Goal: Check status

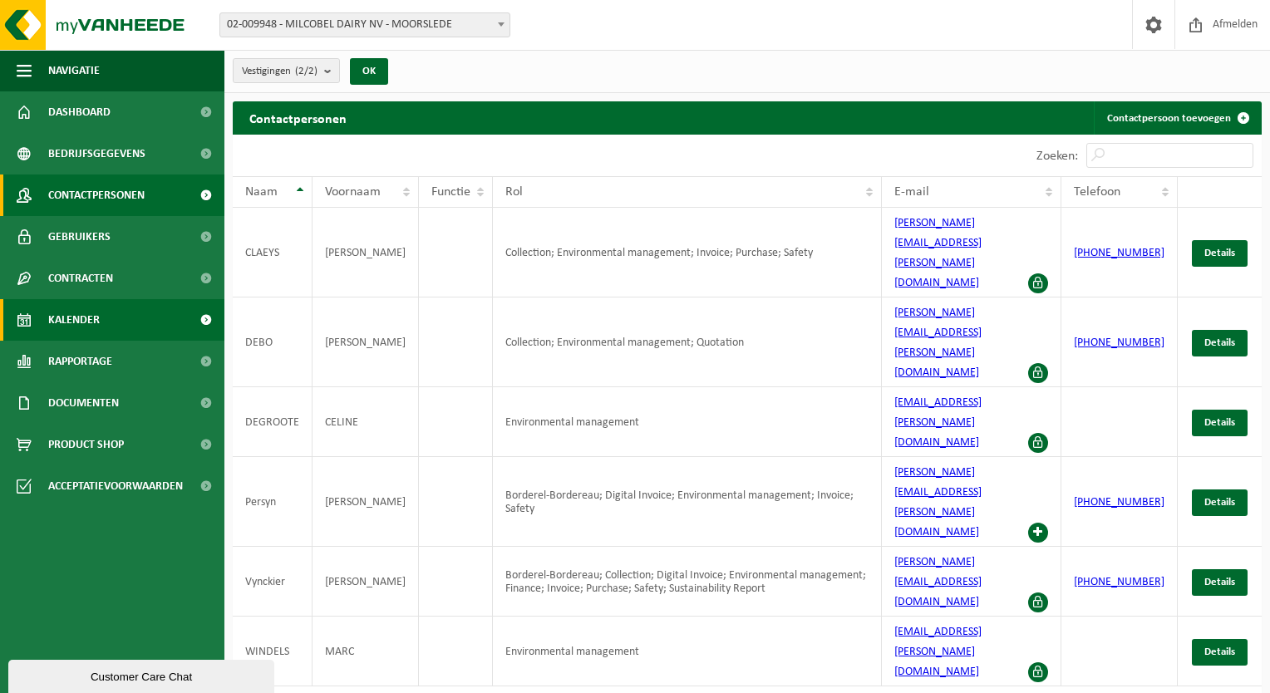
click at [91, 316] on span "Kalender" at bounding box center [74, 320] width 52 height 42
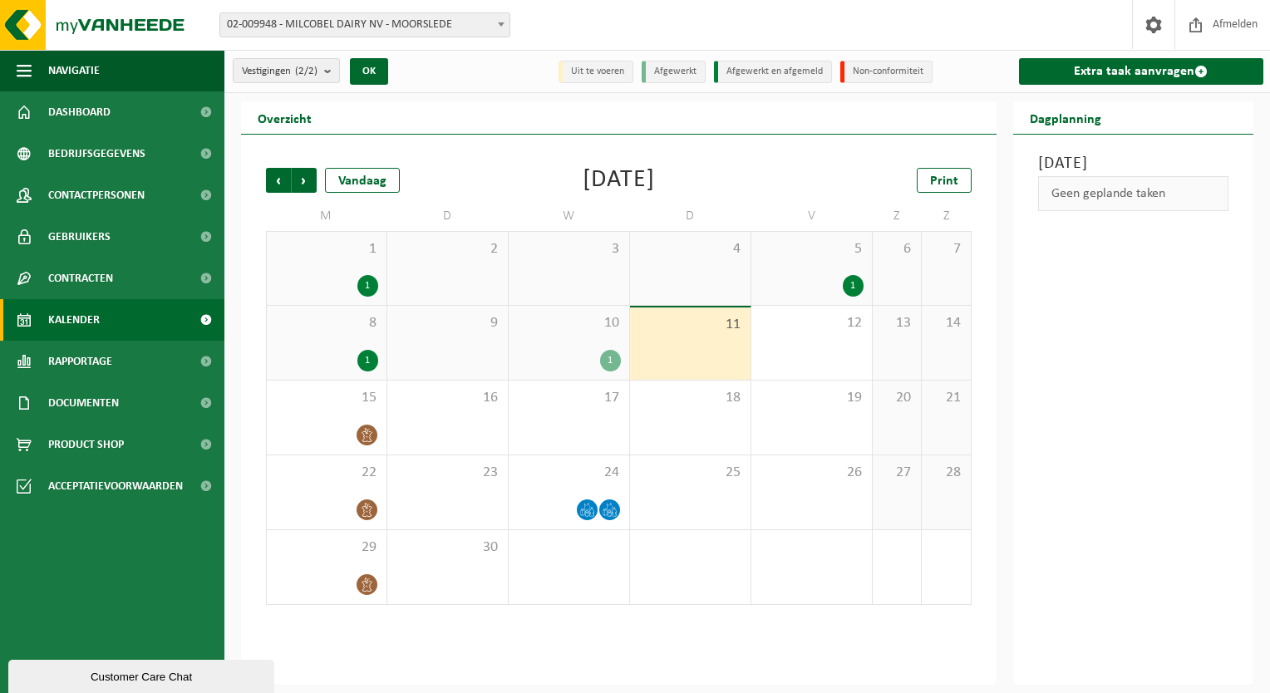
click at [608, 360] on div "1" at bounding box center [610, 361] width 21 height 22
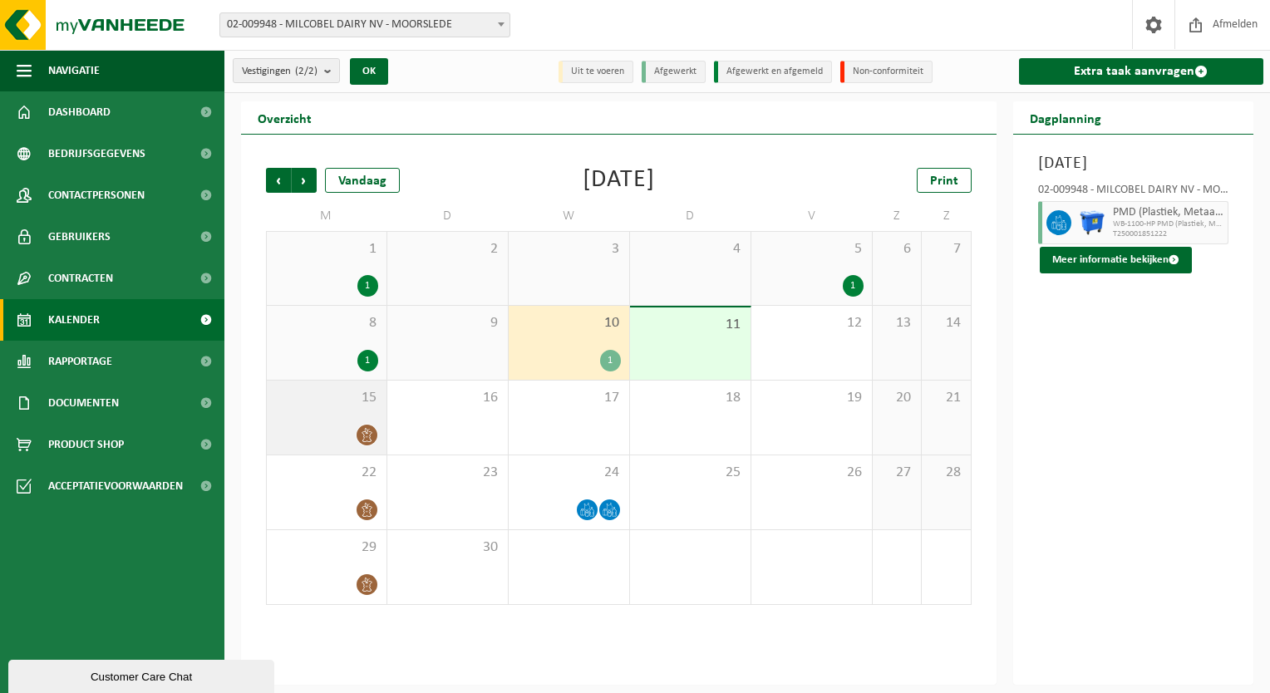
click at [360, 435] on icon at bounding box center [367, 435] width 14 height 14
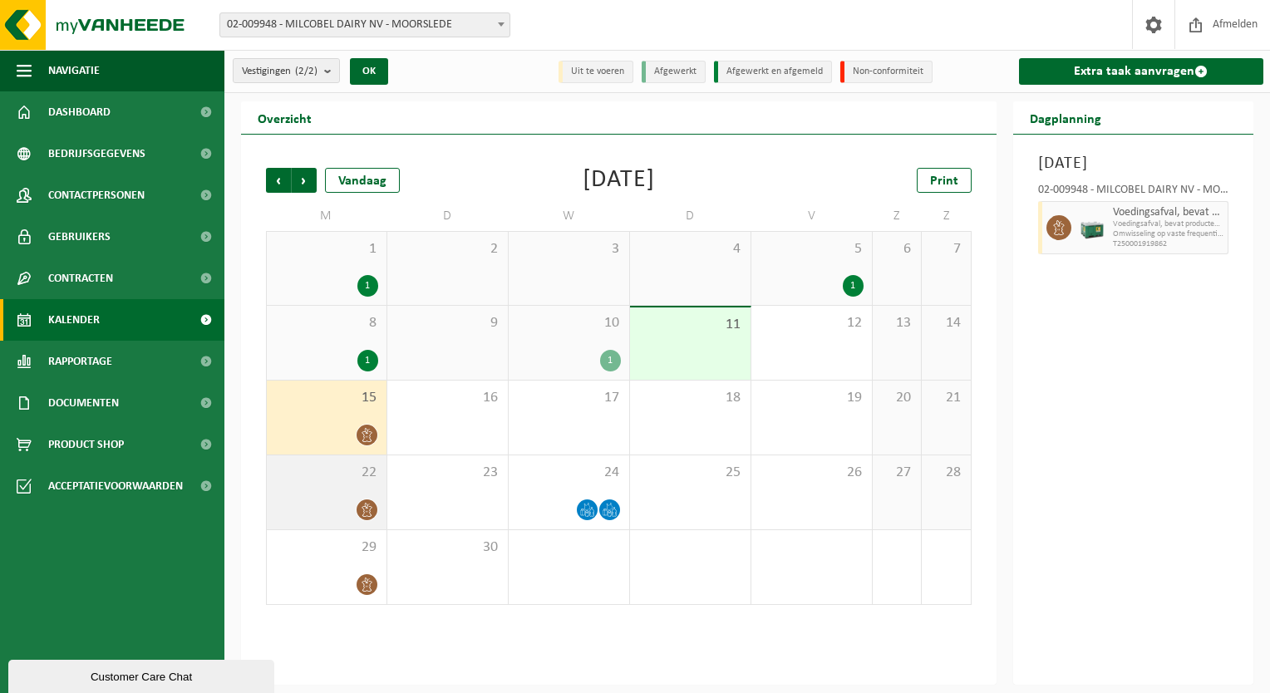
click at [367, 506] on icon at bounding box center [367, 510] width 14 height 14
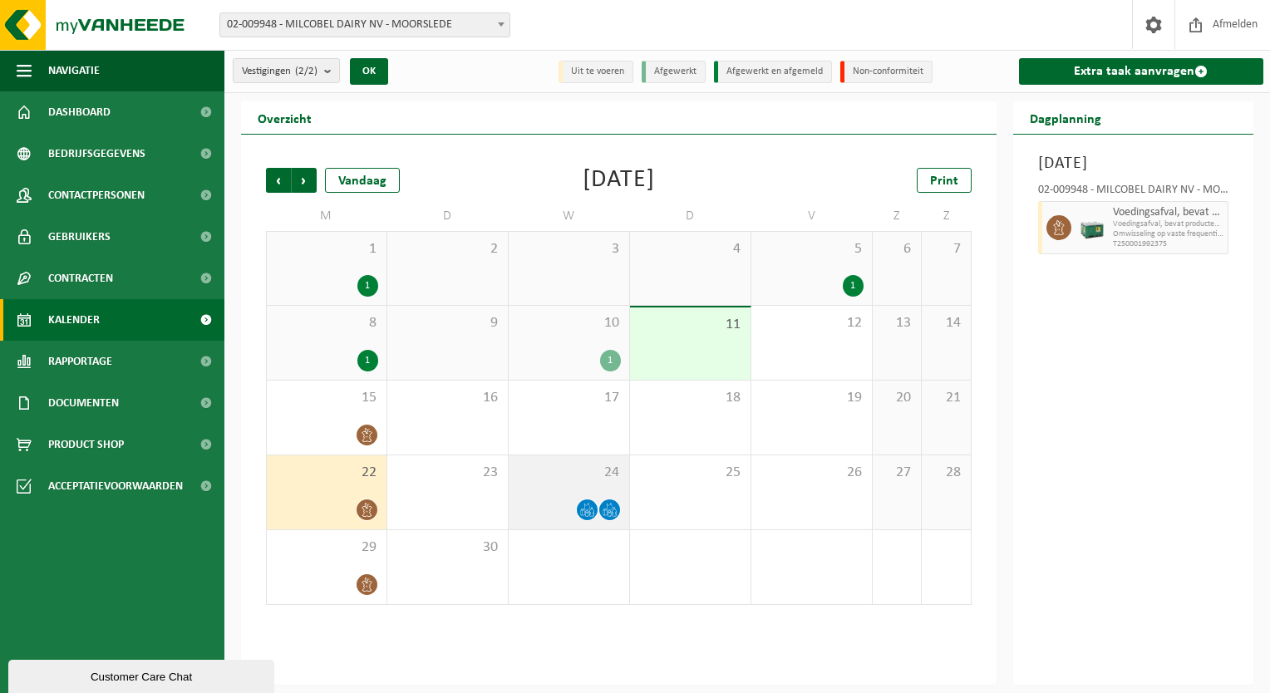
click at [582, 508] on icon at bounding box center [582, 511] width 4 height 7
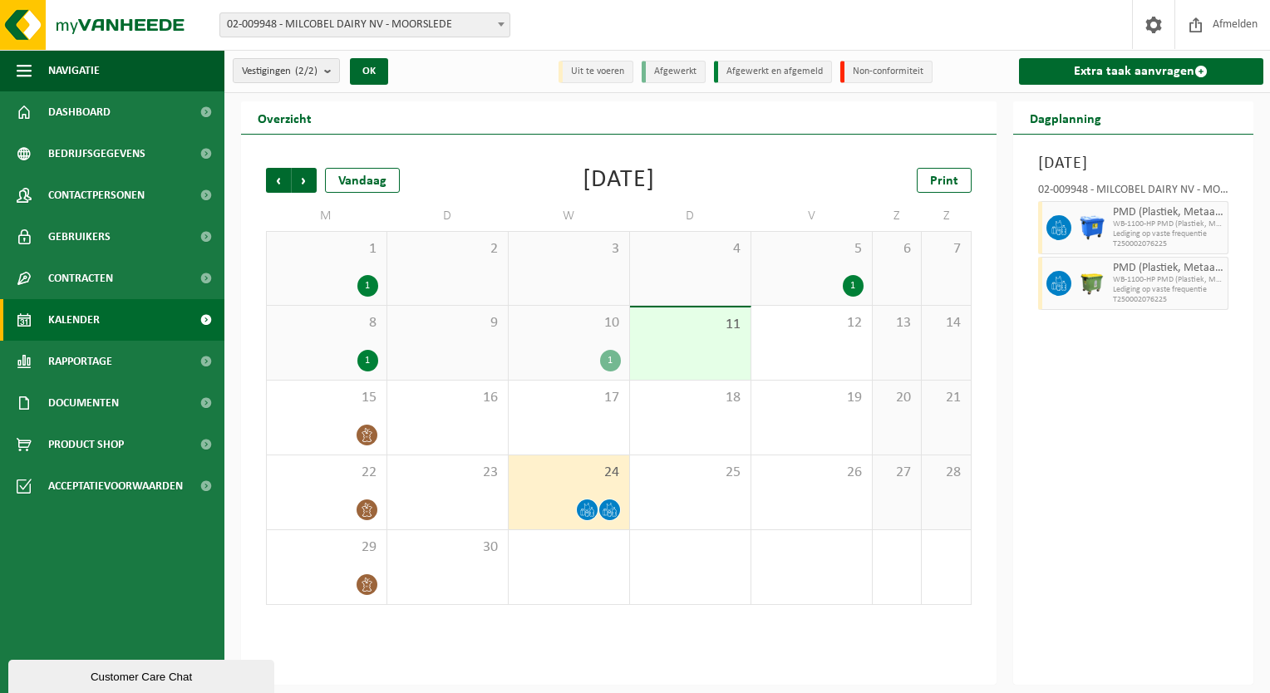
click at [606, 508] on icon at bounding box center [609, 510] width 14 height 14
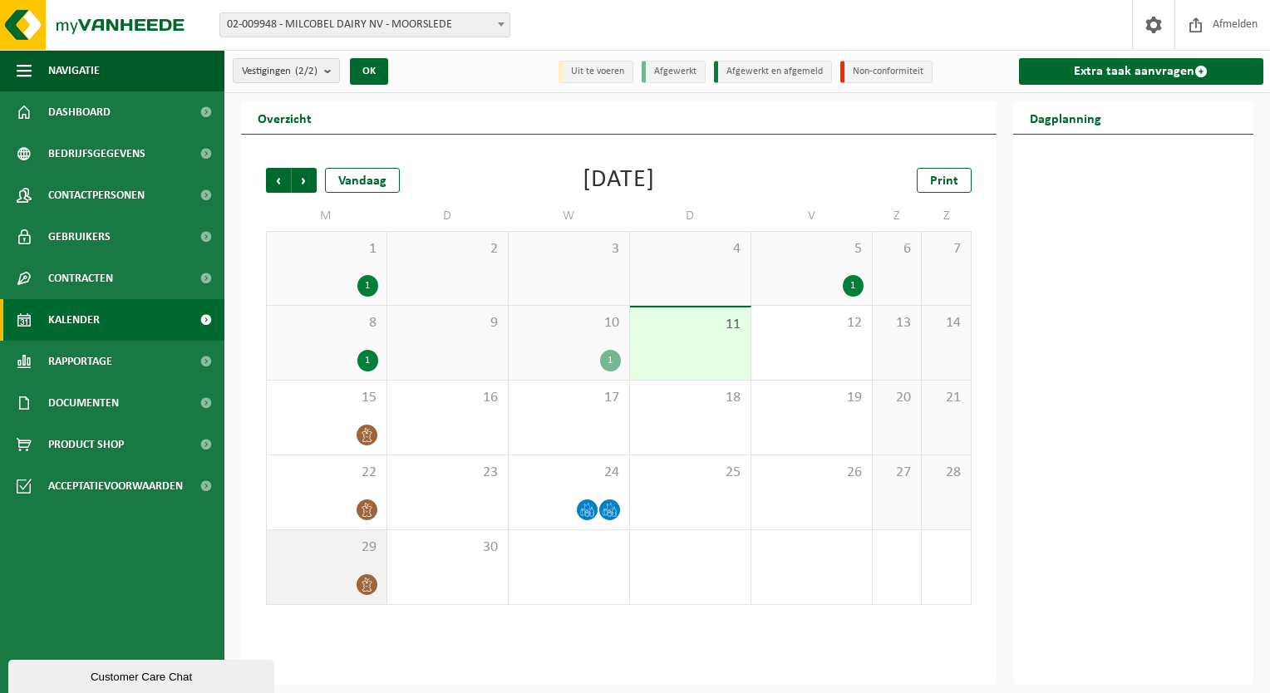
click at [332, 564] on div "29" at bounding box center [327, 567] width 120 height 74
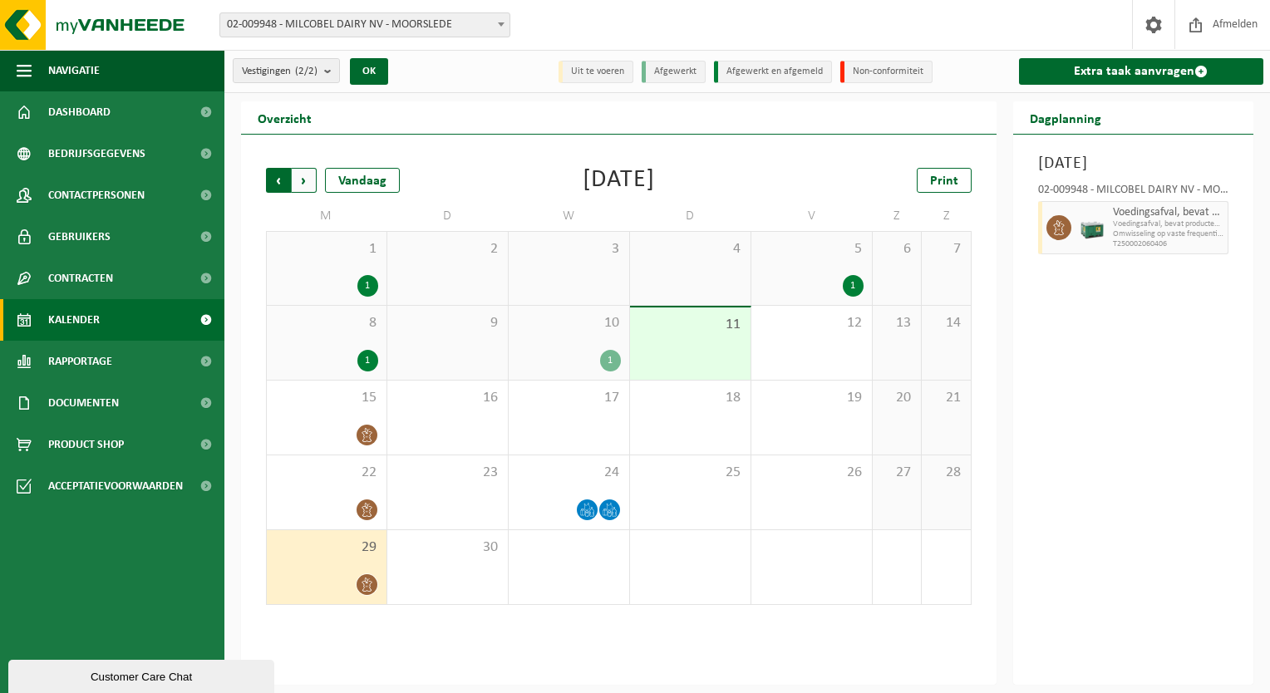
click at [309, 181] on span "Volgende" at bounding box center [304, 180] width 25 height 25
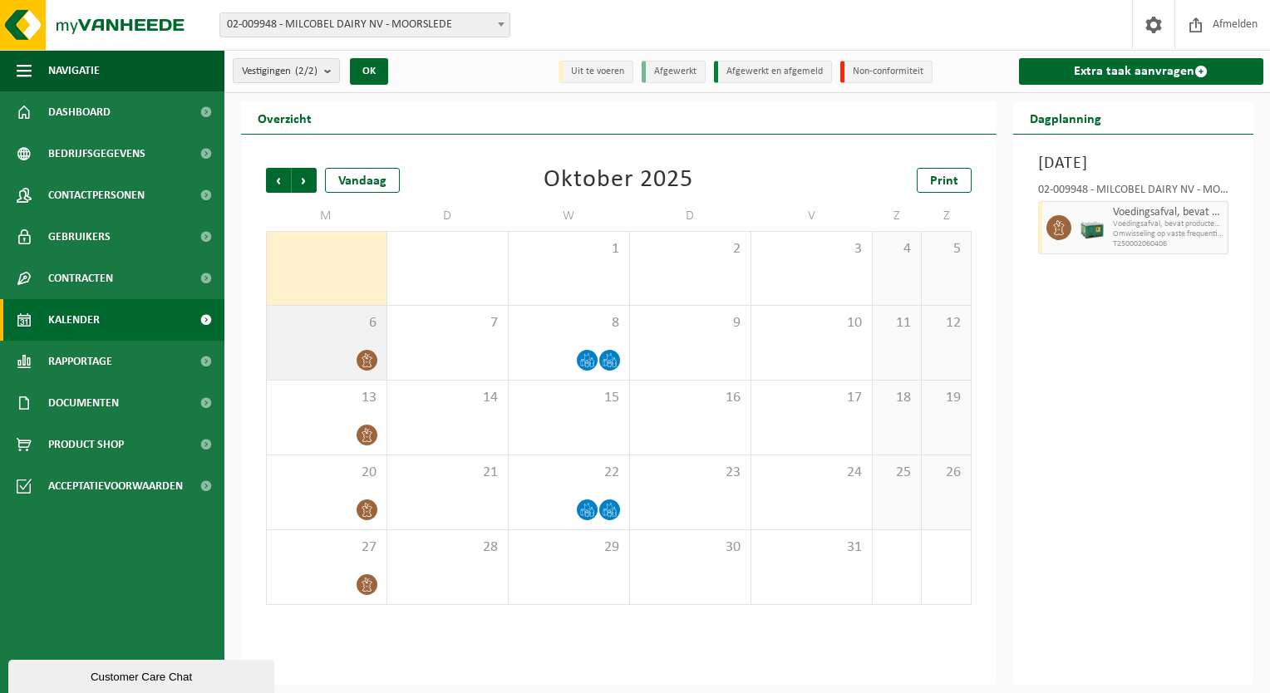
click at [371, 344] on div "6" at bounding box center [327, 343] width 120 height 74
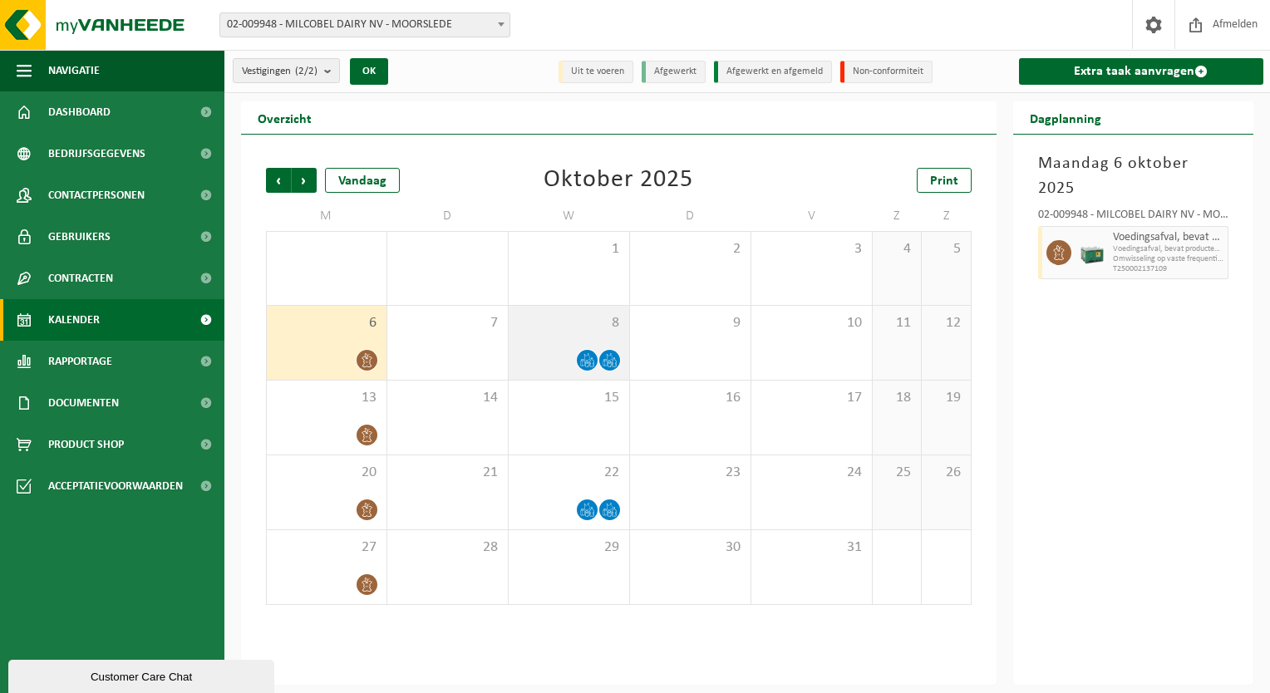
click at [567, 354] on div at bounding box center [569, 360] width 104 height 22
